Goal: Transaction & Acquisition: Purchase product/service

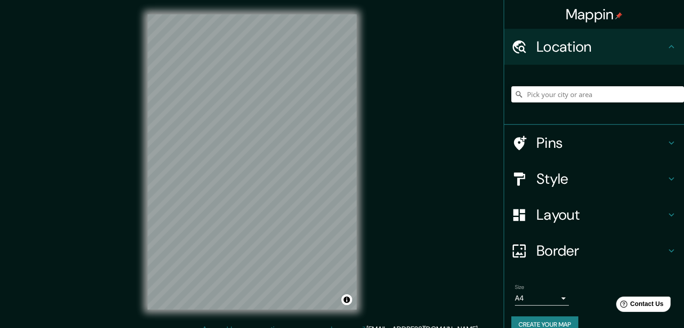
click at [609, 175] on h4 "Style" at bounding box center [600, 179] width 129 height 18
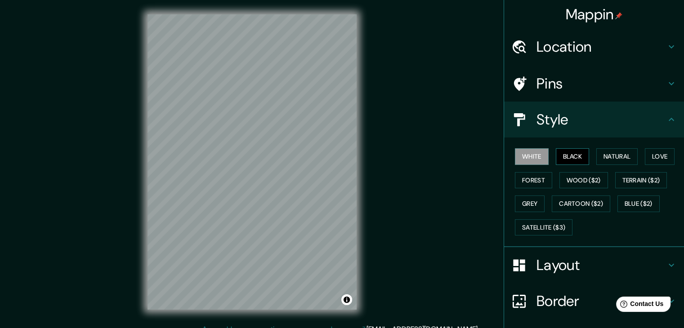
click at [571, 152] on button "Black" at bounding box center [572, 156] width 34 height 17
click at [666, 120] on icon at bounding box center [671, 119] width 11 height 11
